Goal: Task Accomplishment & Management: Use online tool/utility

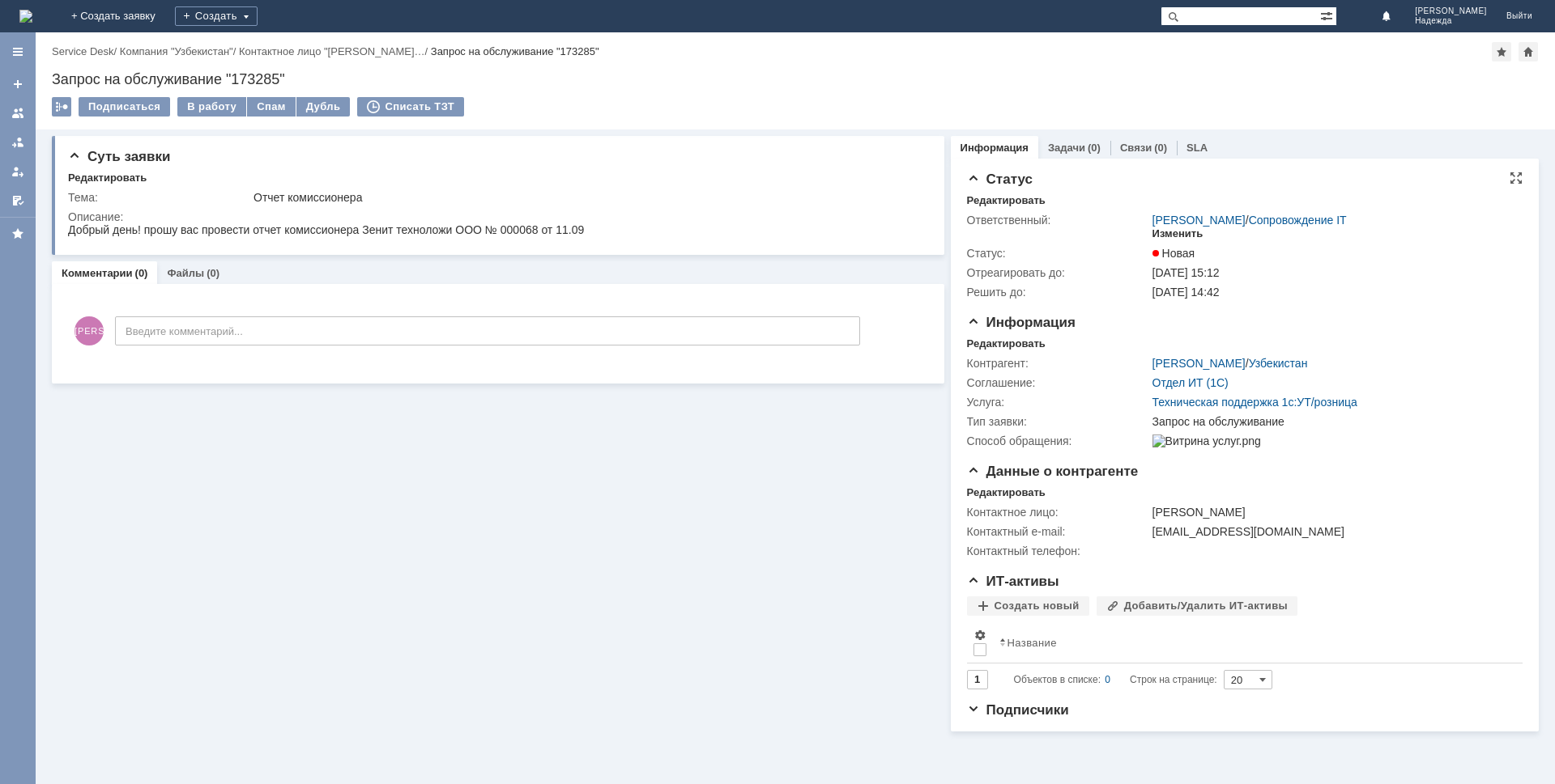
click at [1182, 232] on div "Изменить" at bounding box center [1177, 234] width 51 height 13
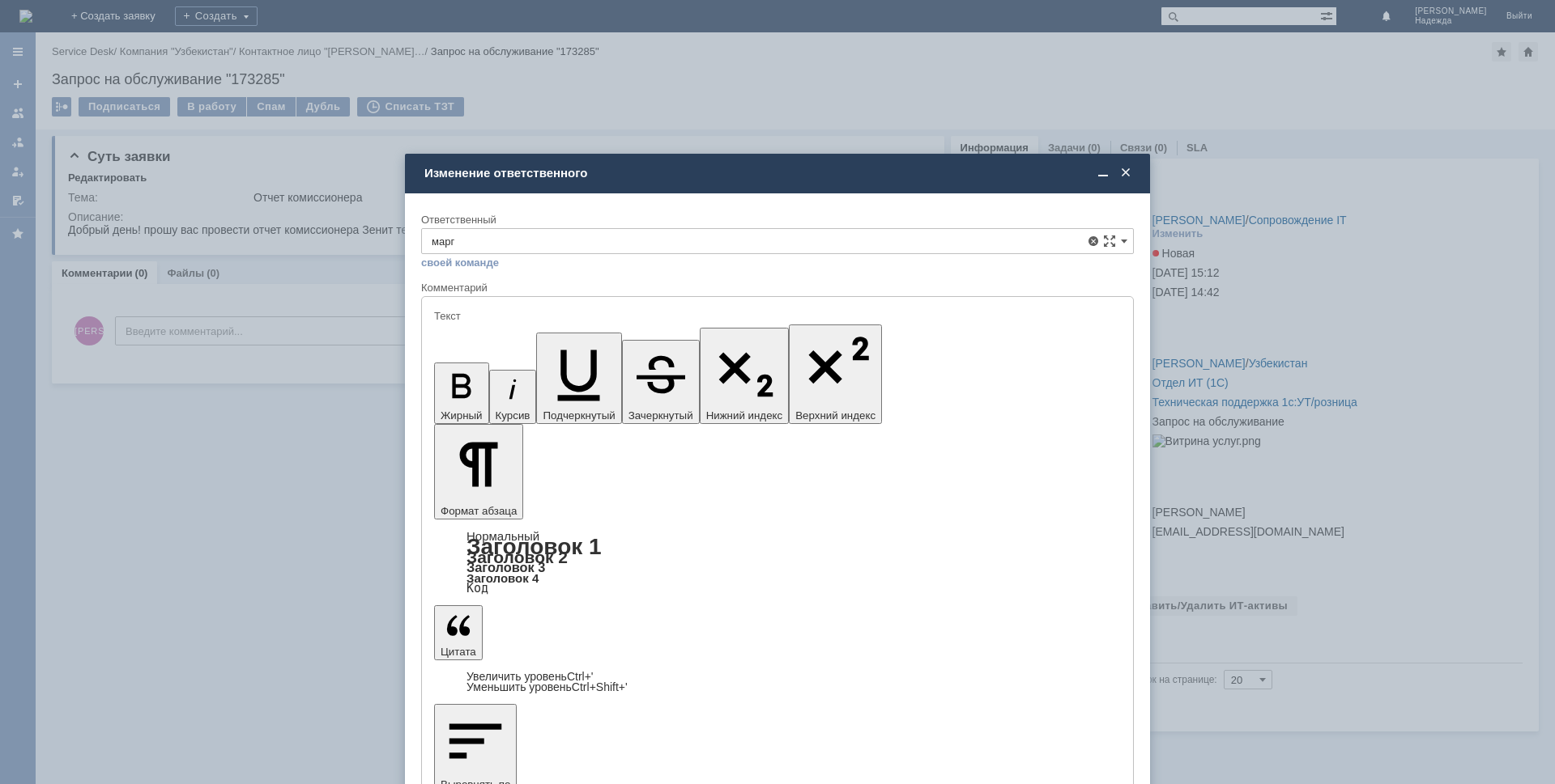
click at [545, 362] on span "Марголин Михаил" at bounding box center [778, 359] width 691 height 13
type input "Марголин Михаил"
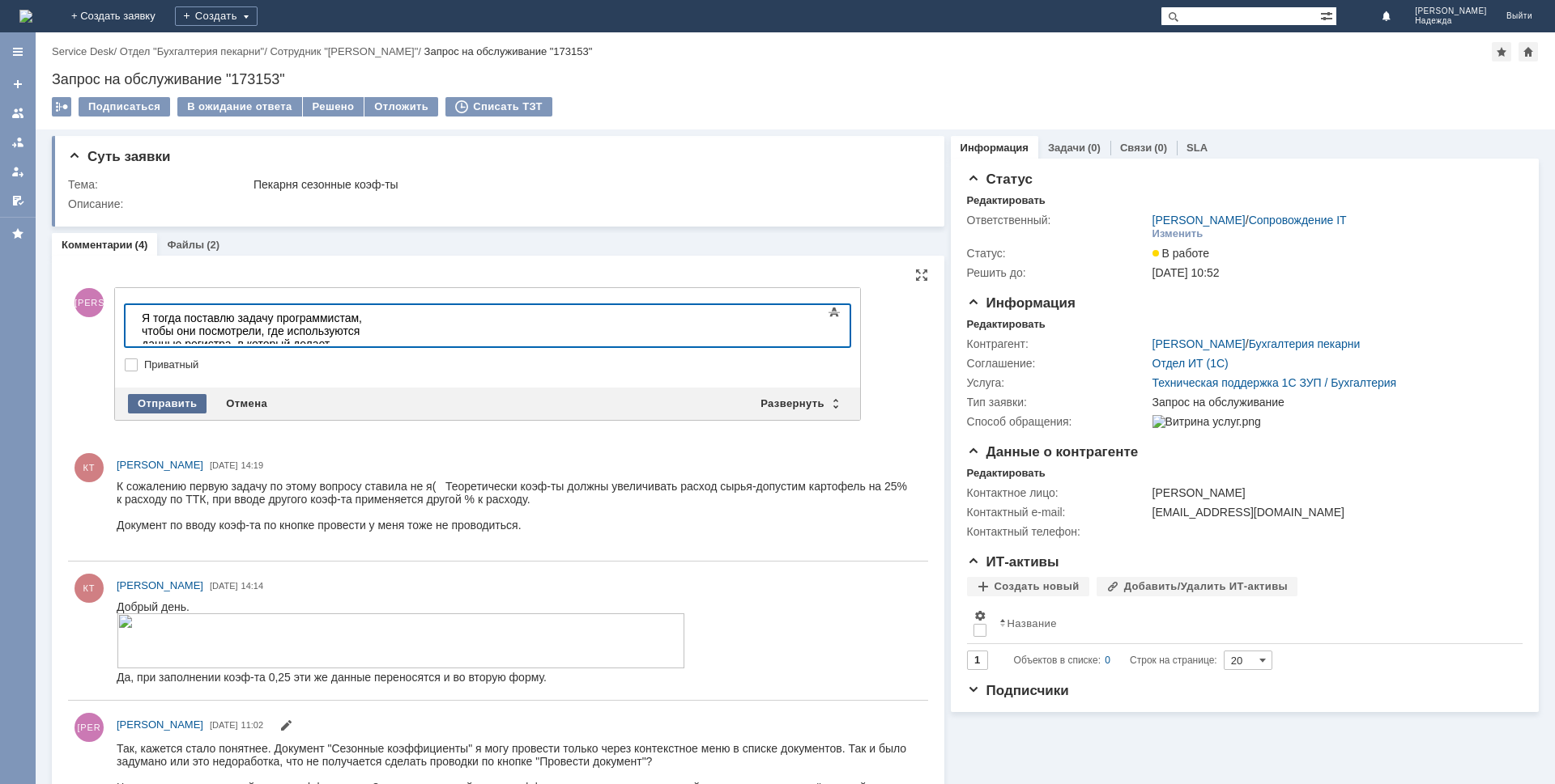
click at [163, 405] on div "Отправить" at bounding box center [167, 404] width 79 height 19
